Goal: Check status: Check status

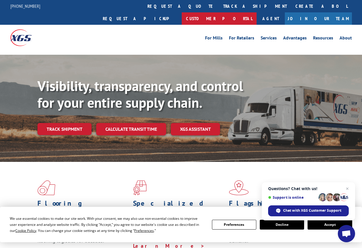
click at [256, 12] on link "Customer Portal" at bounding box center [219, 18] width 75 height 12
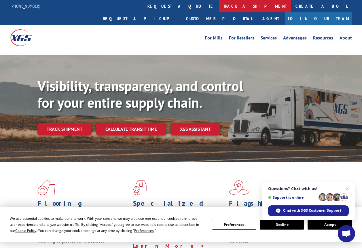
click at [219, 8] on link "track a shipment" at bounding box center [255, 6] width 72 height 12
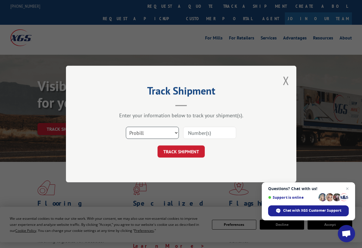
click at [151, 135] on select "Select category... Probill BOL PO" at bounding box center [152, 133] width 53 height 12
select select "bol"
click at [126, 127] on select "Select category... Probill BOL PO" at bounding box center [152, 133] width 53 height 12
click at [192, 135] on input at bounding box center [209, 133] width 53 height 12
type input "N17227"
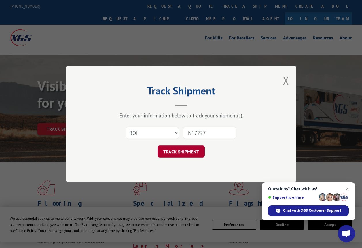
click at [181, 151] on button "TRACK SHIPMENT" at bounding box center [180, 151] width 47 height 12
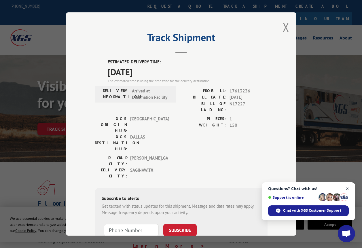
click at [347, 188] on span "Close chat" at bounding box center [347, 188] width 7 height 7
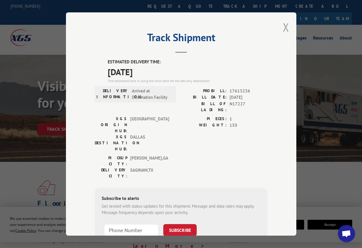
click at [286, 27] on button "Close modal" at bounding box center [286, 27] width 6 height 15
